Goal: Task Accomplishment & Management: Use online tool/utility

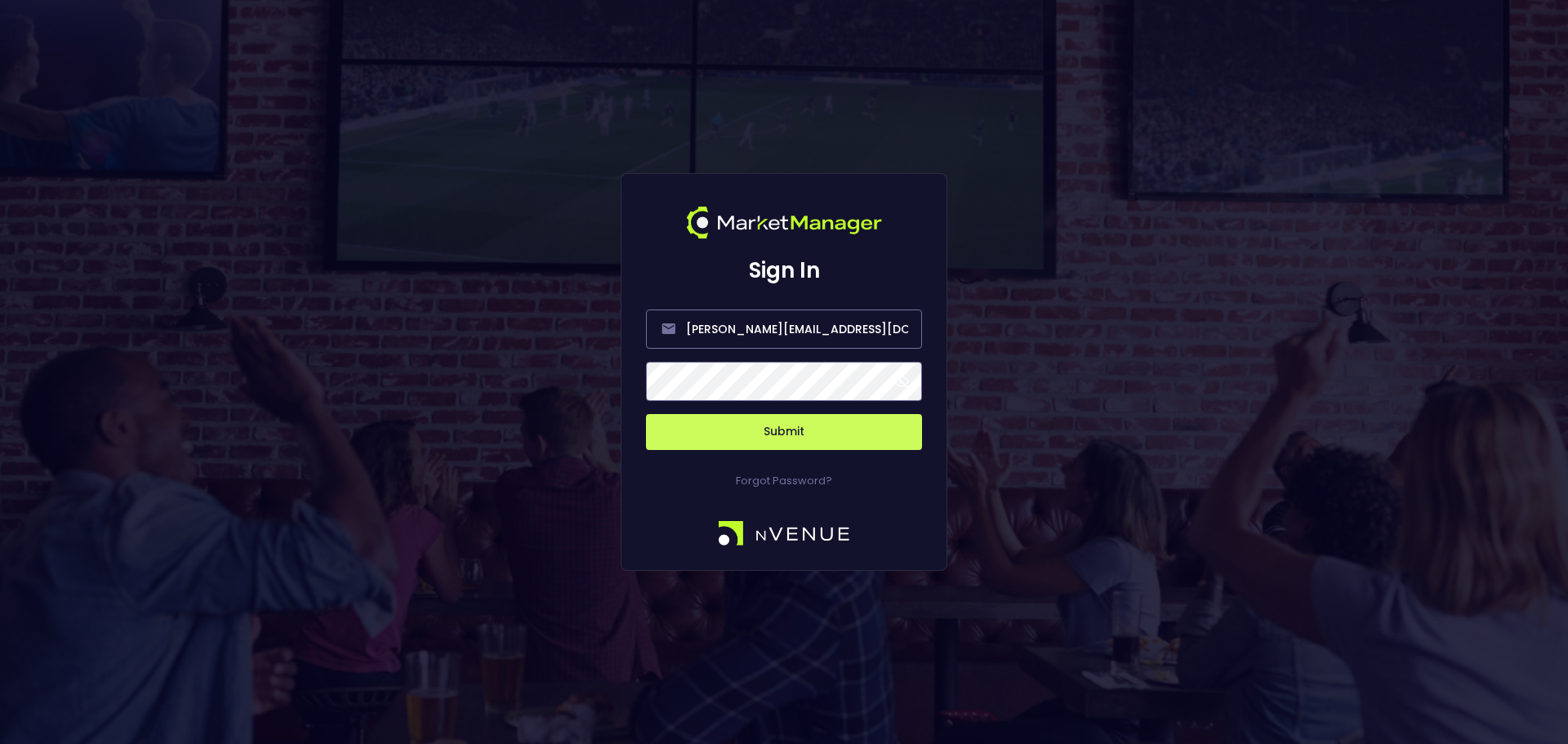
click at [861, 423] on button "Submit" at bounding box center [784, 432] width 276 height 36
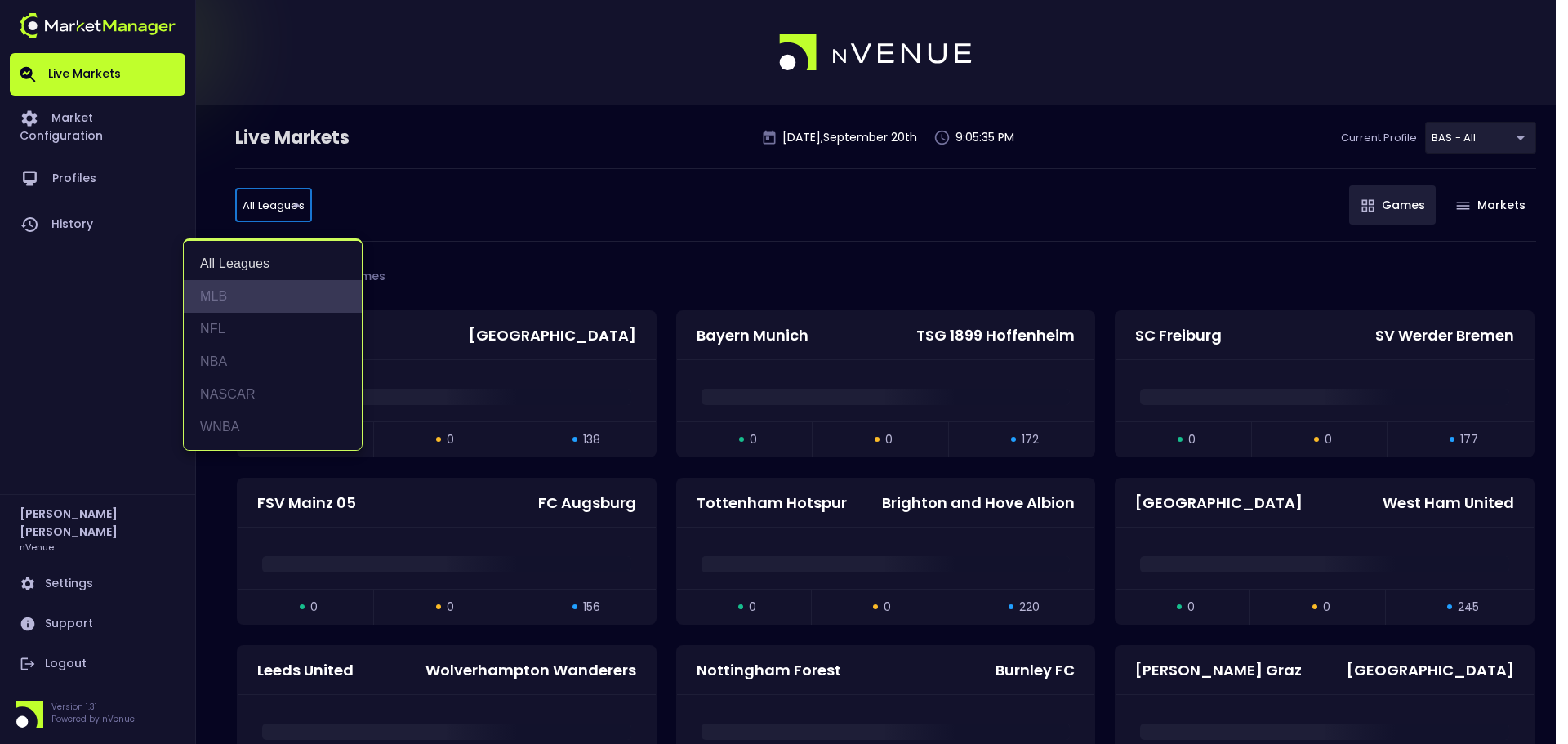
click at [236, 288] on li "MLB" at bounding box center [272, 297] width 178 height 33
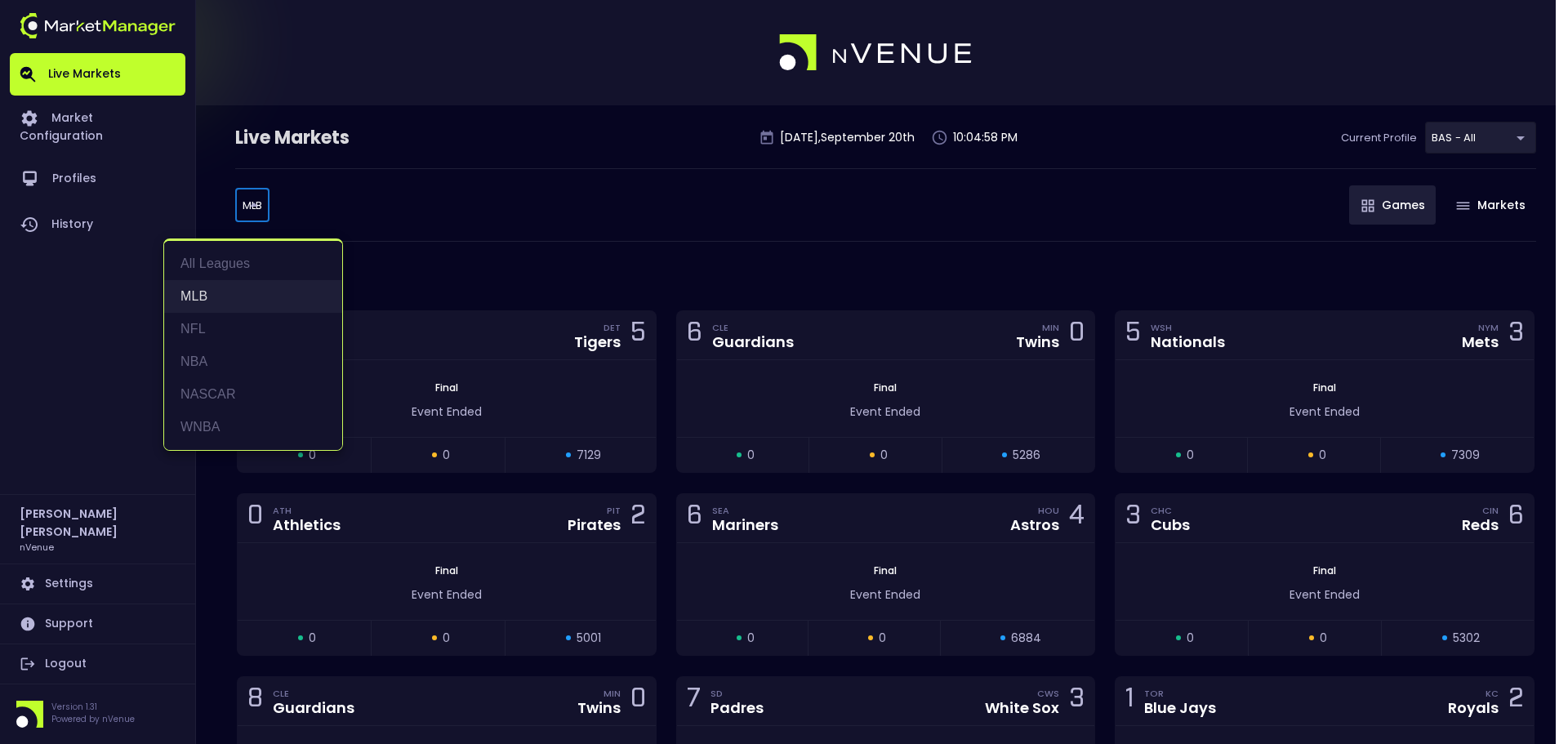
click at [226, 291] on li "MLB" at bounding box center [252, 297] width 178 height 33
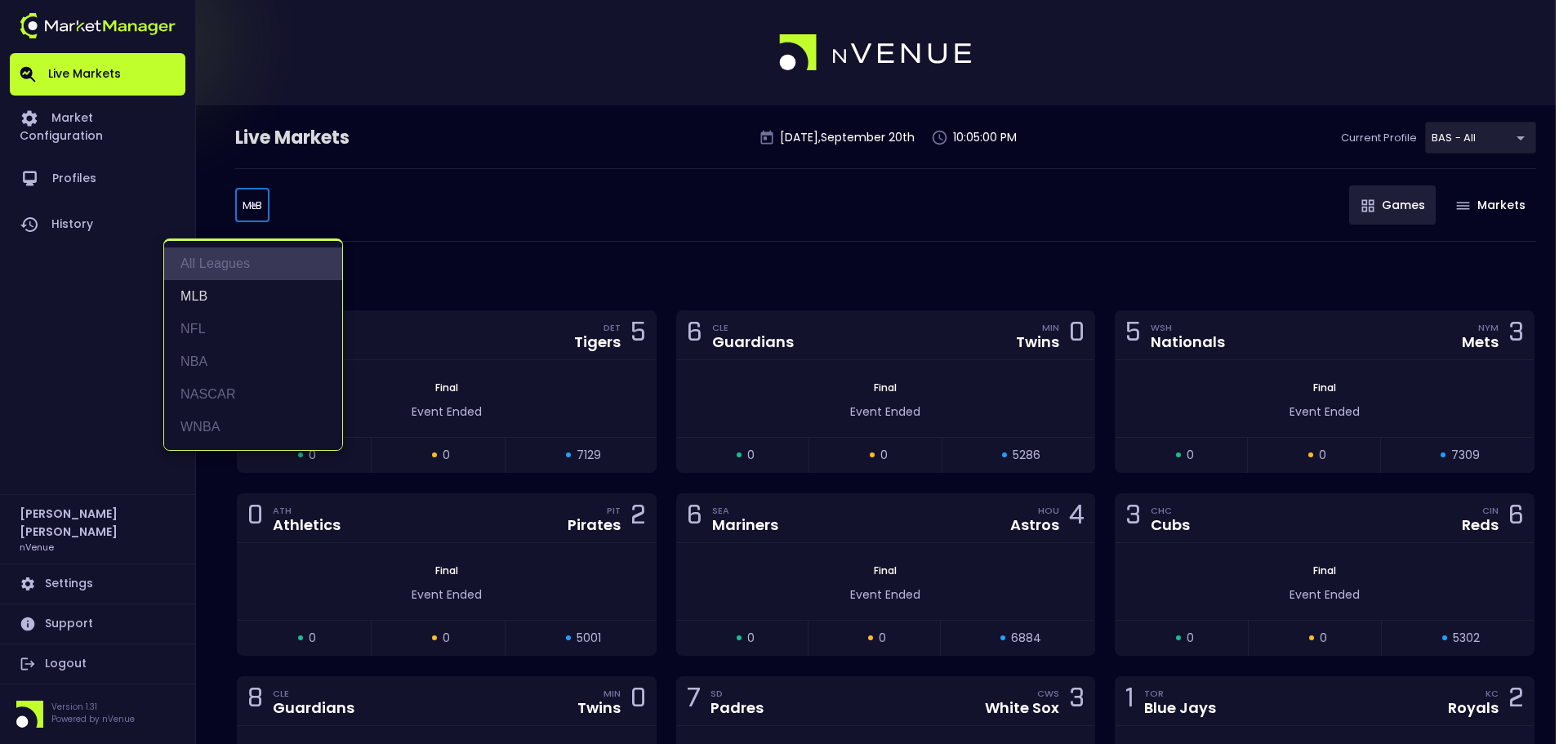
click at [212, 265] on li "All Leagues" at bounding box center [252, 264] width 178 height 33
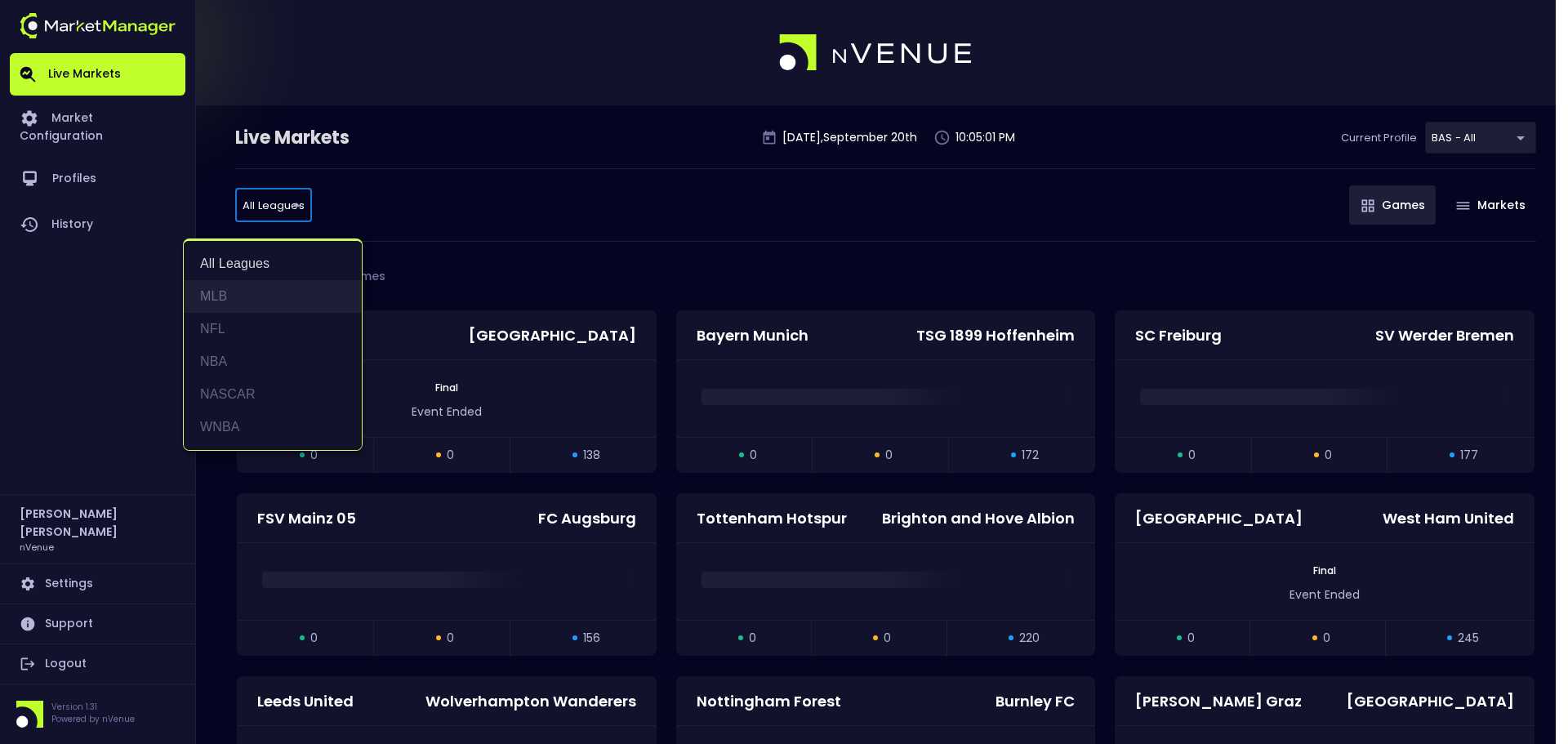
click at [273, 281] on li "MLB" at bounding box center [272, 297] width 178 height 33
type input "MLB"
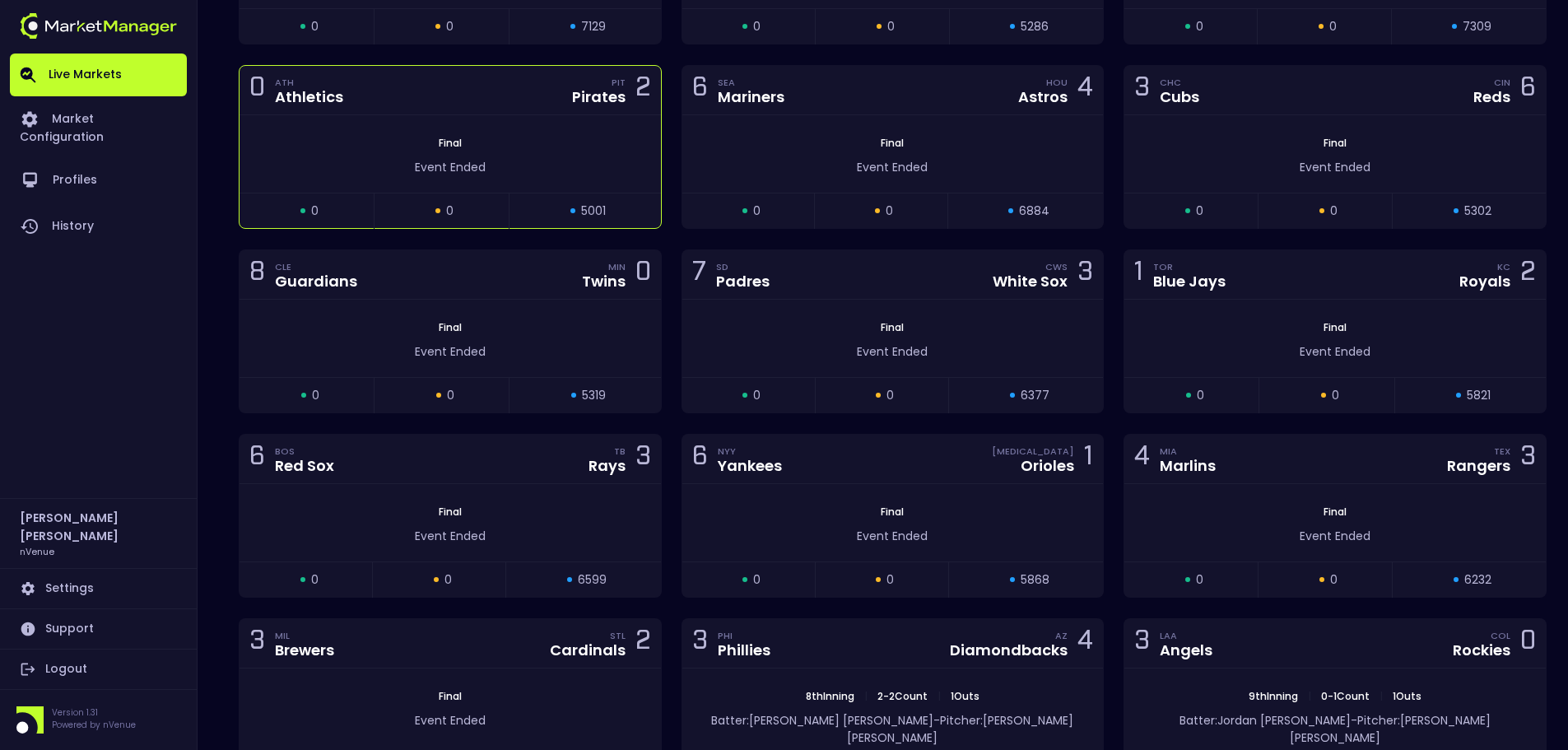
scroll to position [246, 0]
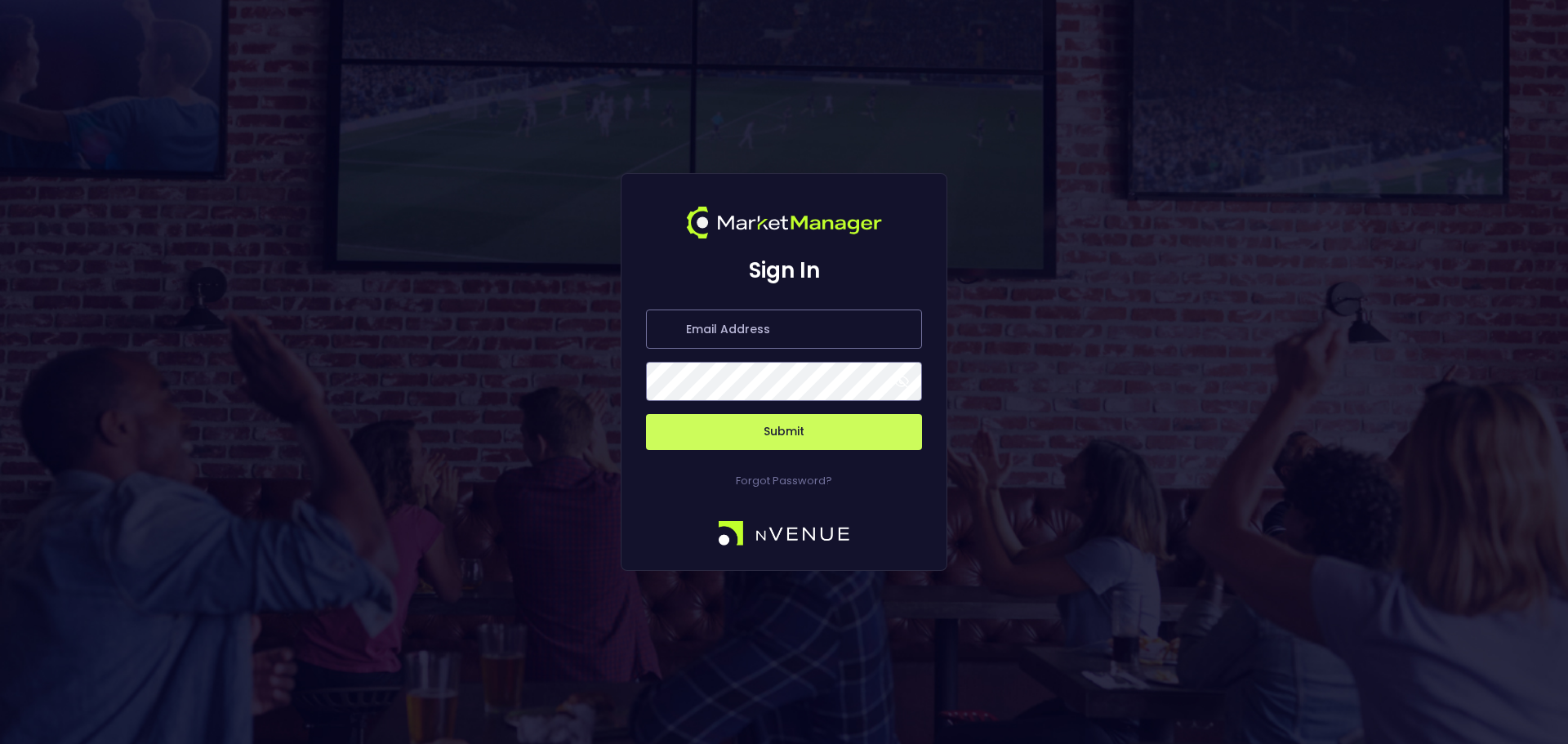
type input "[PERSON_NAME][EMAIL_ADDRESS][DOMAIN_NAME]"
click at [778, 415] on button "Submit" at bounding box center [784, 432] width 276 height 36
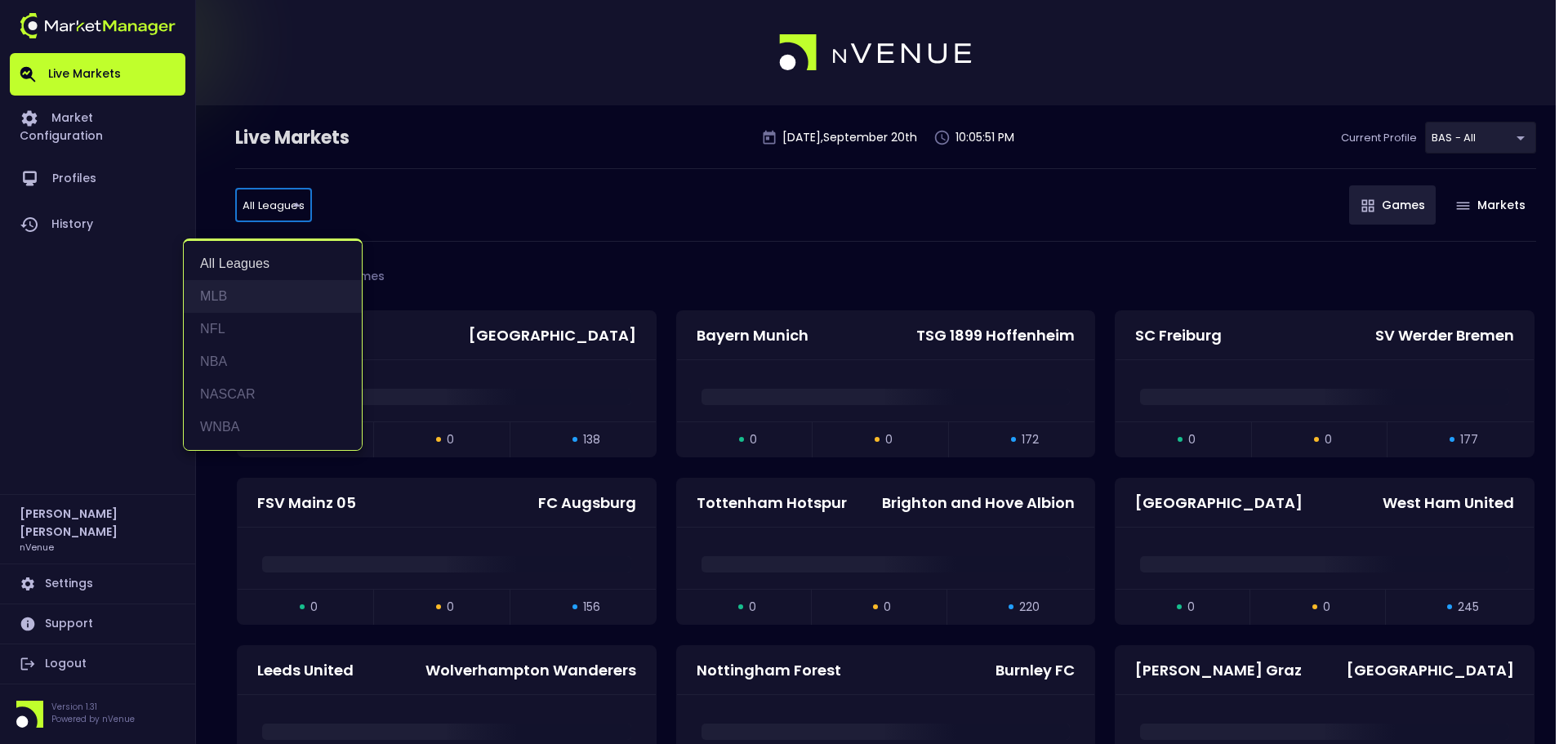
click at [271, 307] on li "MLB" at bounding box center [272, 297] width 178 height 33
type input "MLB"
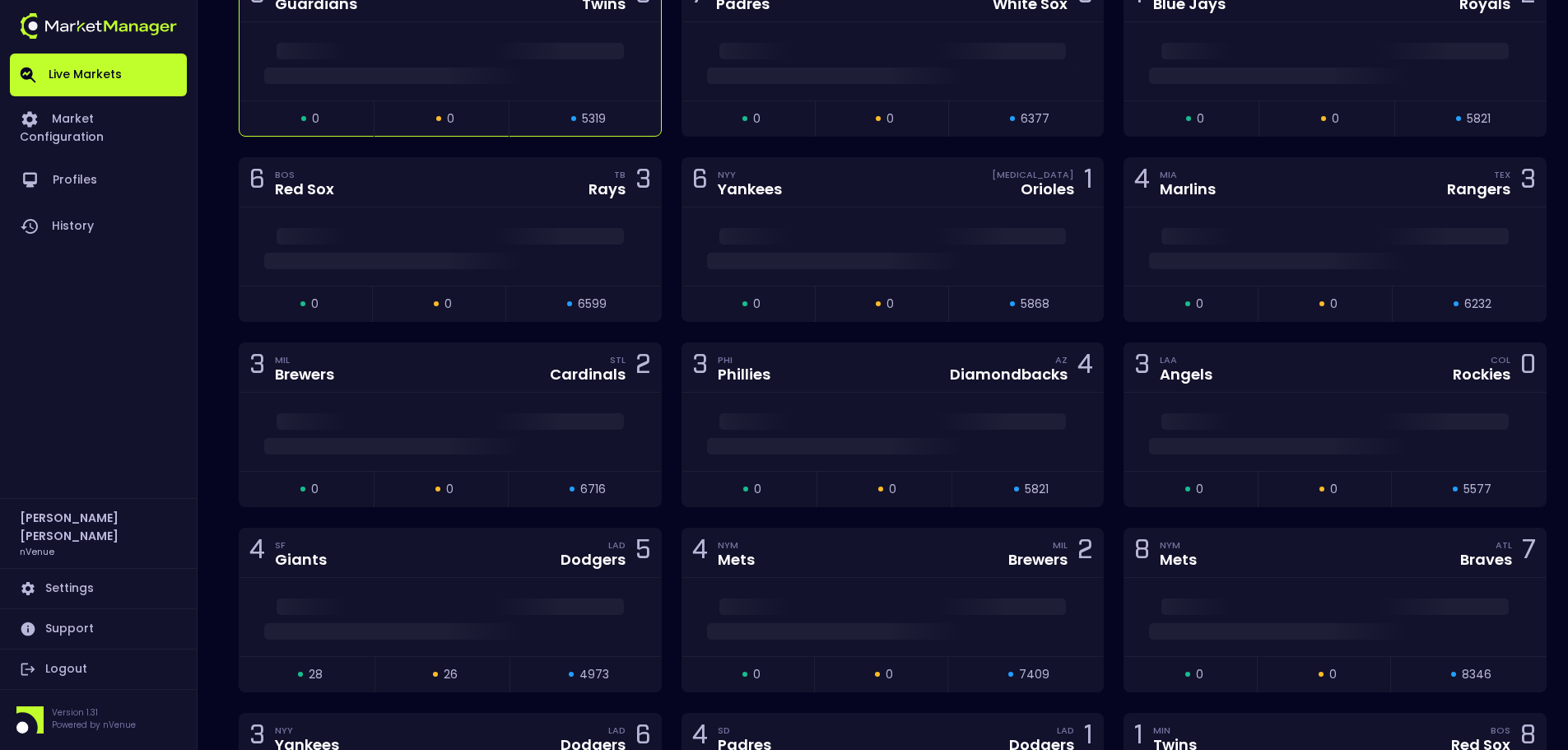
scroll to position [740, 0]
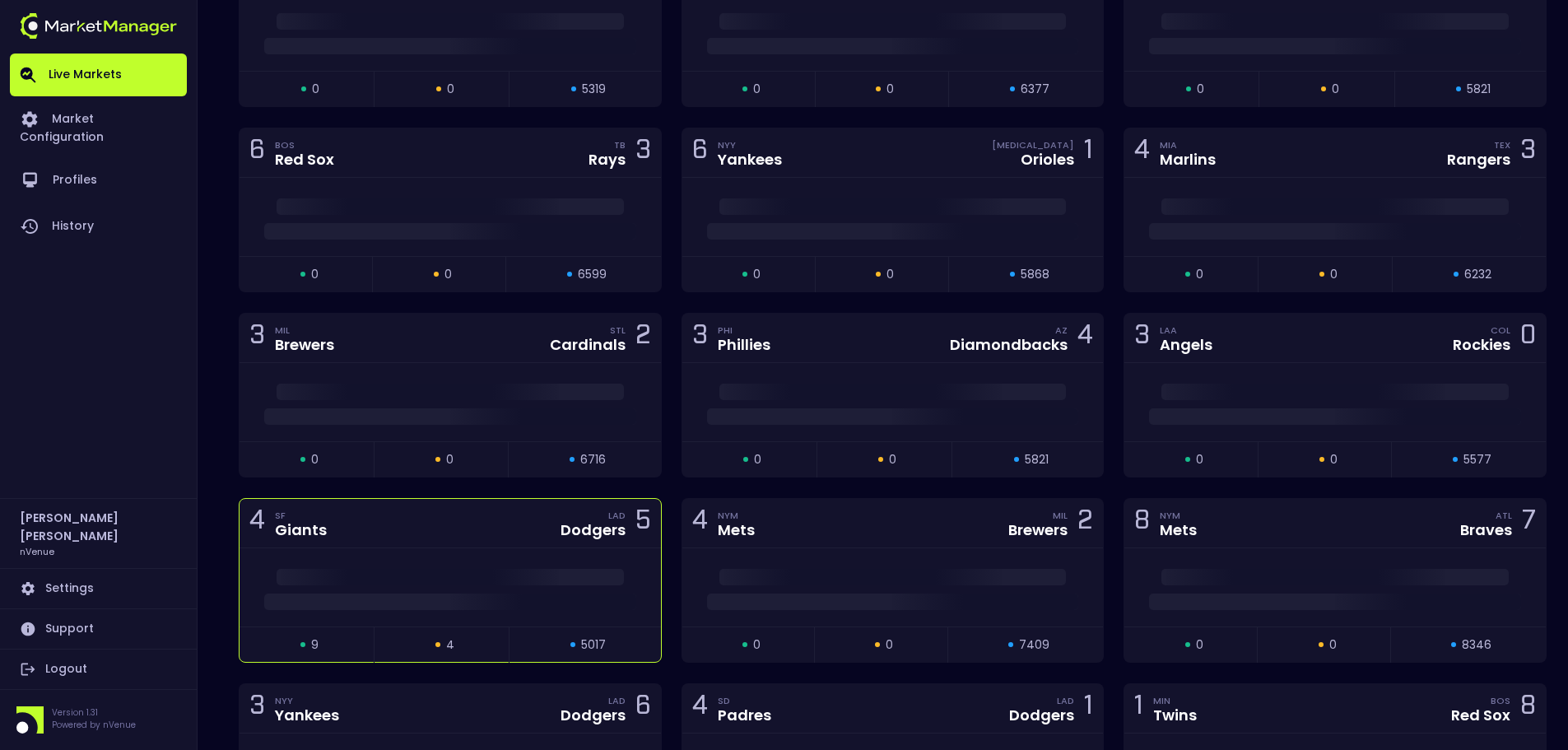
click at [509, 518] on div "4 SF Giants LAD Dodgers 5" at bounding box center [450, 523] width 422 height 49
